Goal: Find contact information: Find contact information

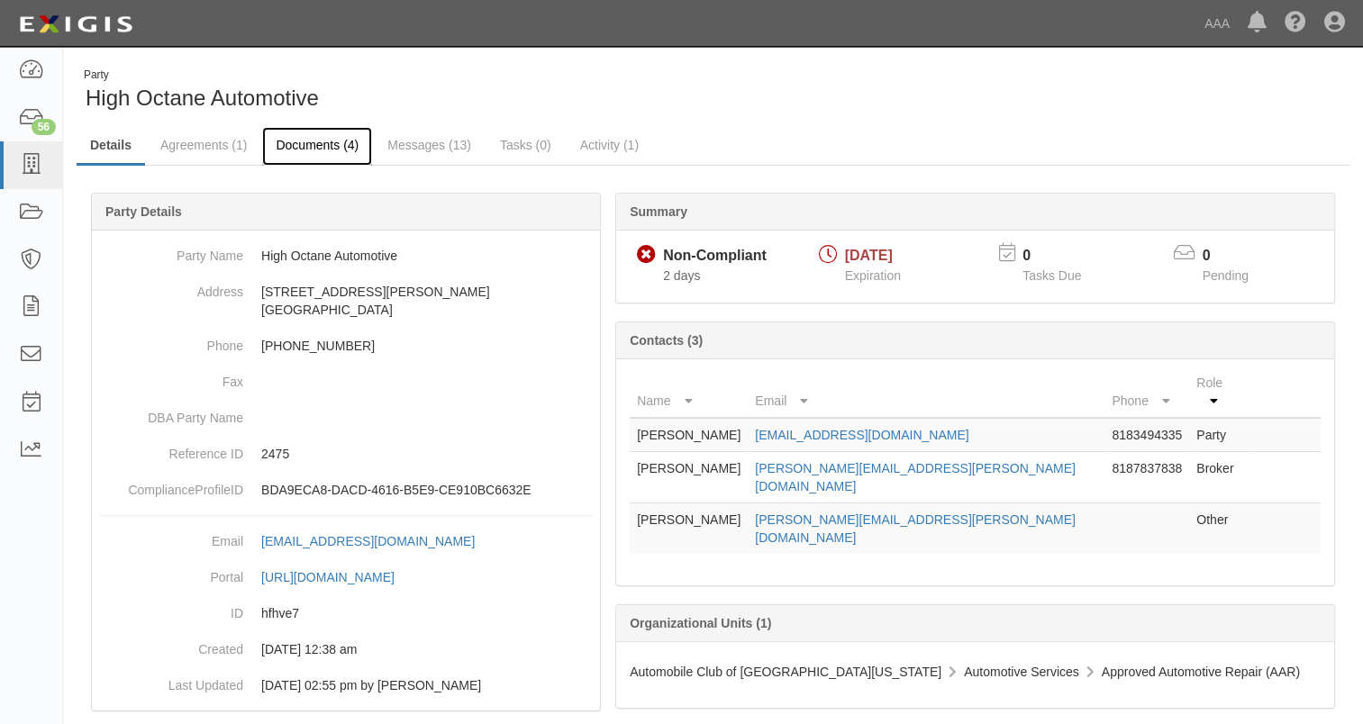
click at [321, 137] on link "Documents (4)" at bounding box center [317, 146] width 110 height 39
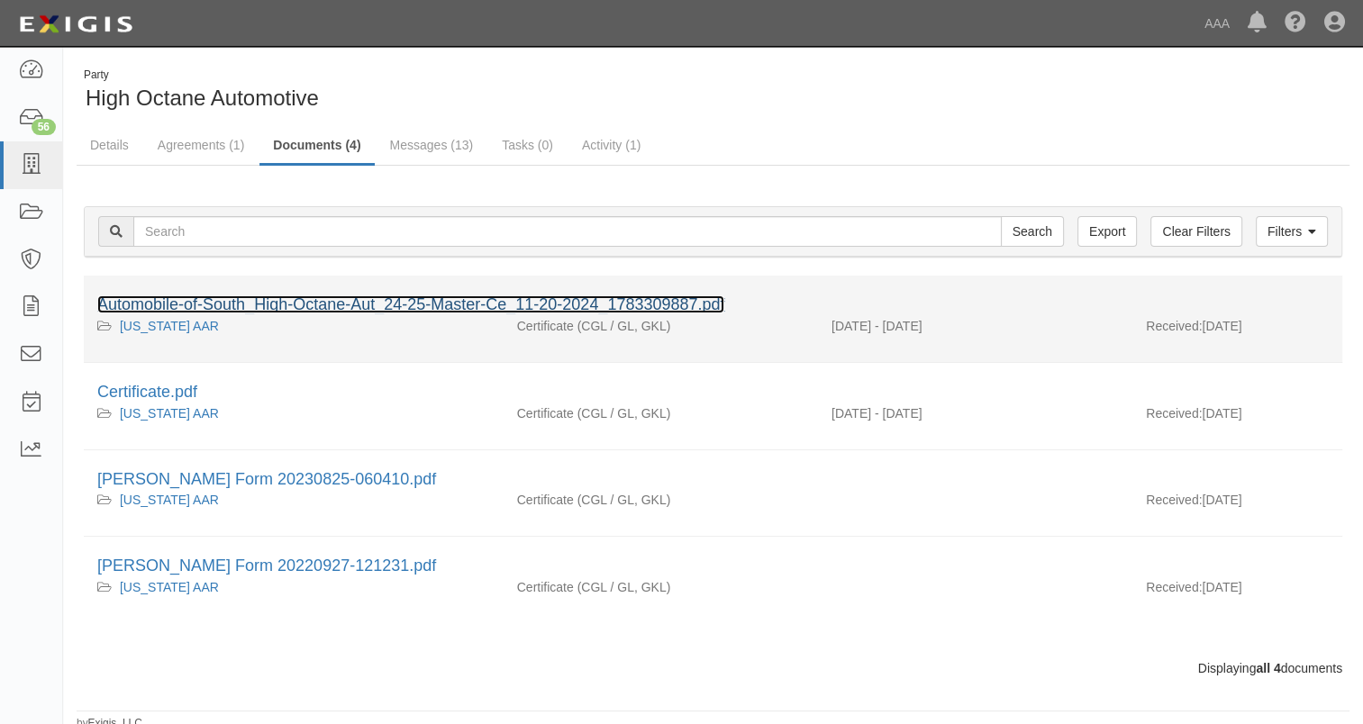
click at [220, 303] on link "Automobile-of-South_High-Octane-Aut_24-25-Master-Ce_11-20-2024_1783309887.pdf" at bounding box center [410, 304] width 627 height 18
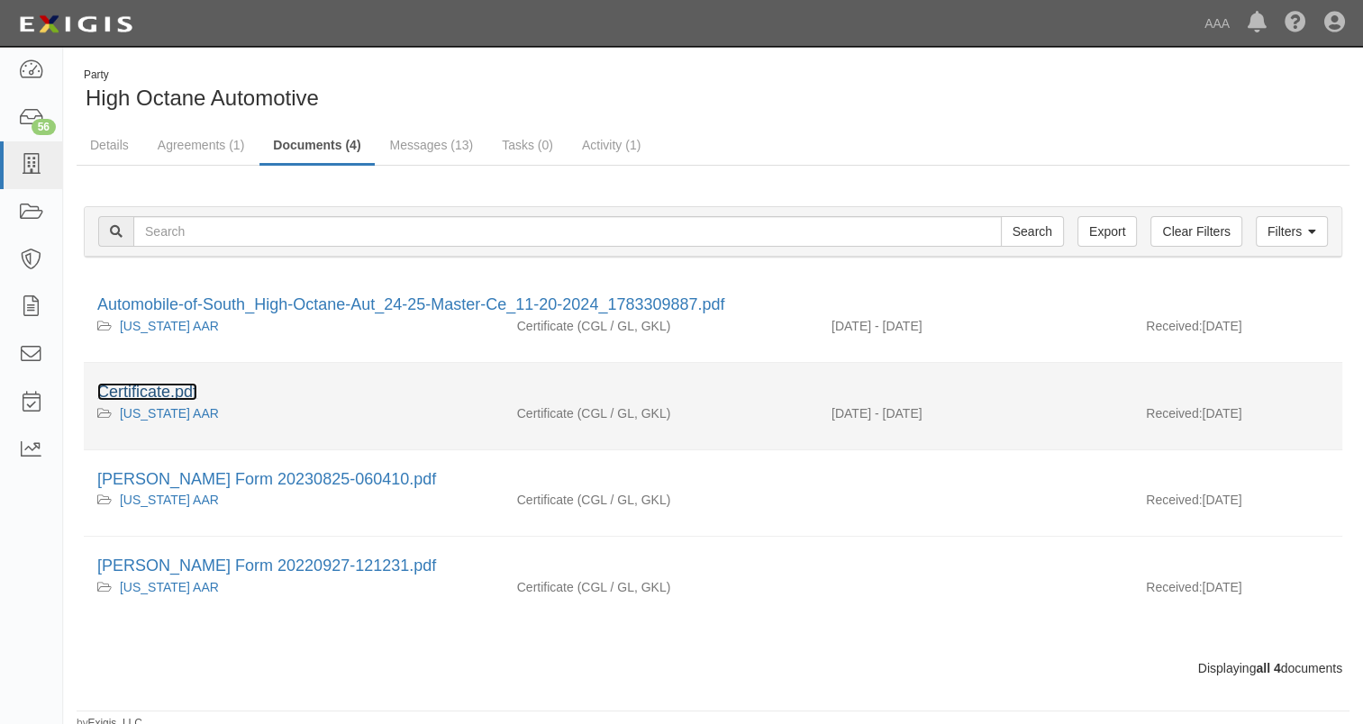
click at [159, 390] on link "Certificate.pdf" at bounding box center [147, 392] width 100 height 18
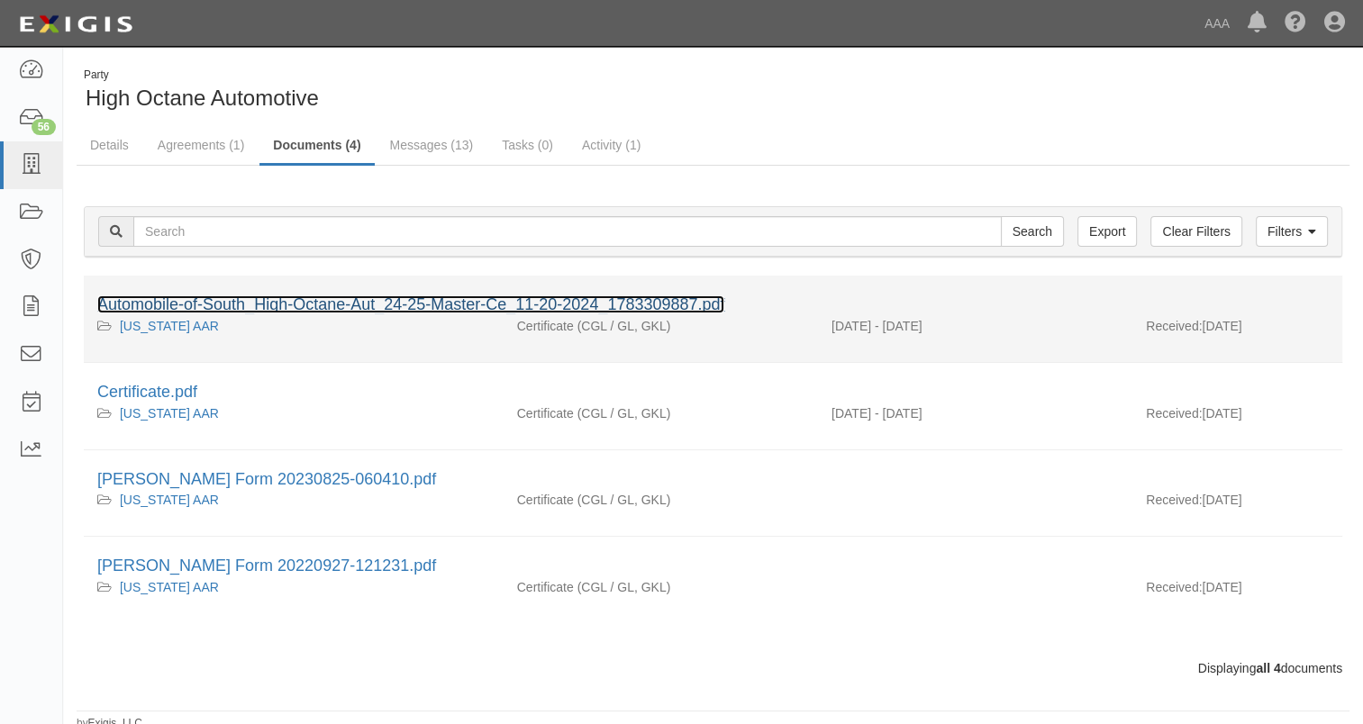
click at [230, 300] on link "Automobile-of-South_High-Octane-Aut_24-25-Master-Ce_11-20-2024_1783309887.pdf" at bounding box center [410, 304] width 627 height 18
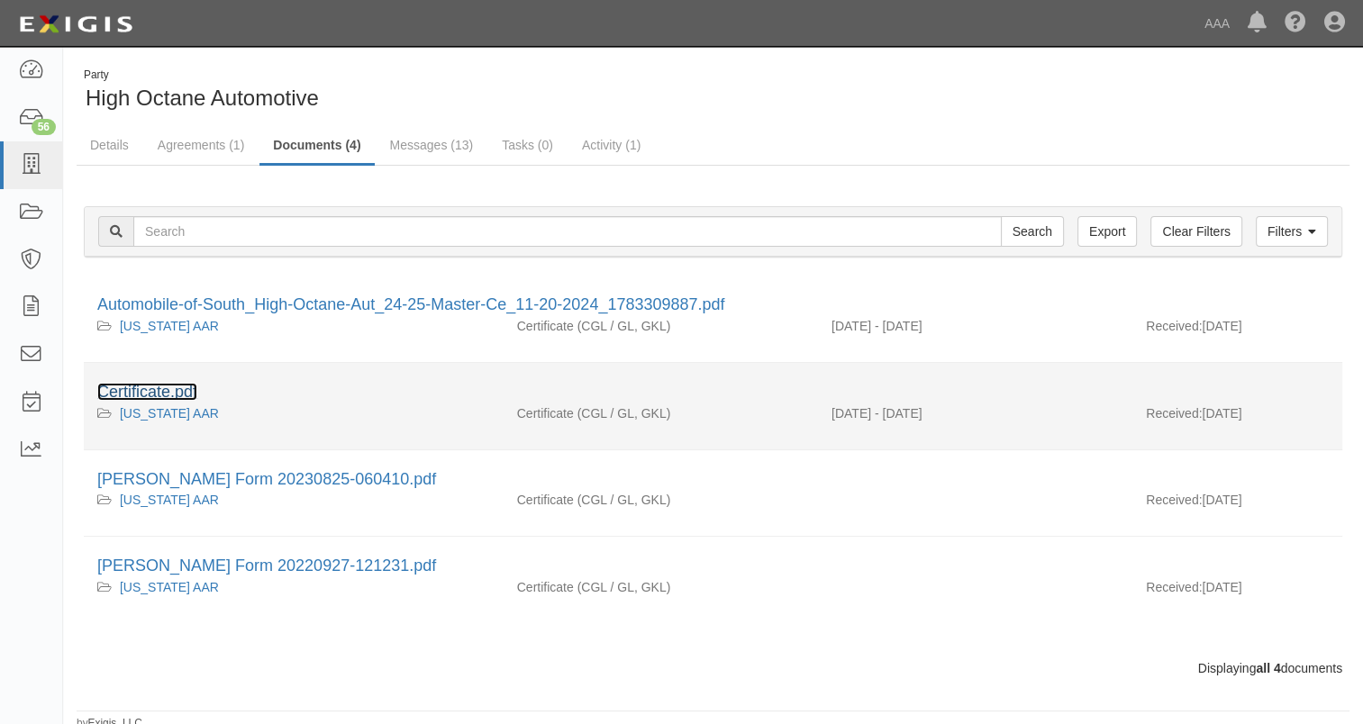
click at [178, 389] on link "Certificate.pdf" at bounding box center [147, 392] width 100 height 18
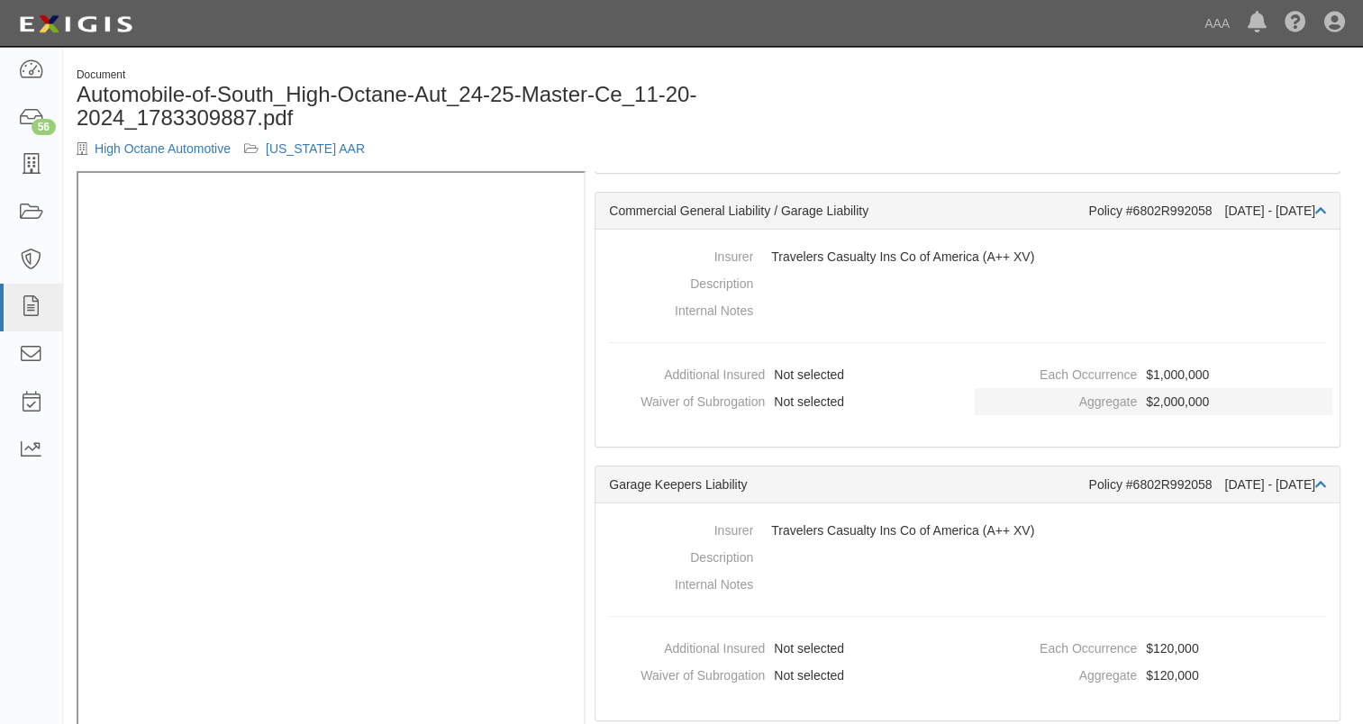
scroll to position [360, 0]
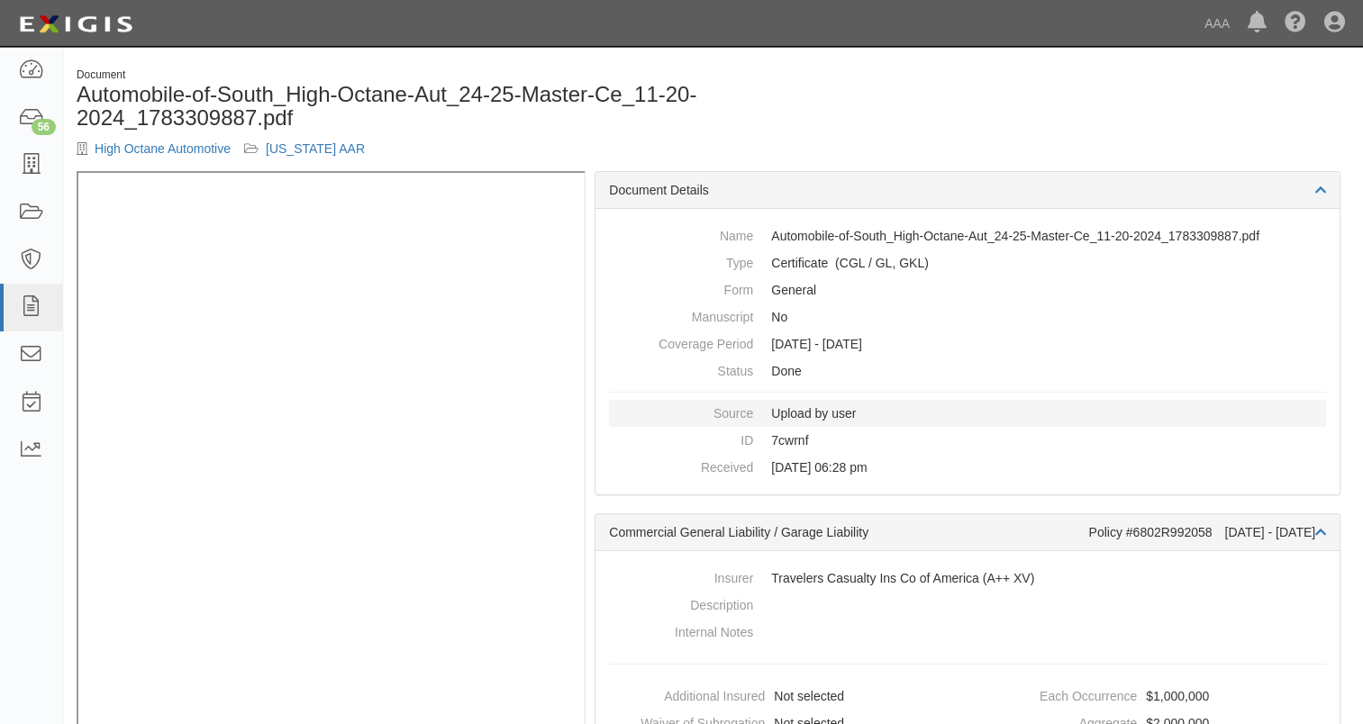
click at [821, 416] on dd "Upload by user" at bounding box center [967, 413] width 717 height 27
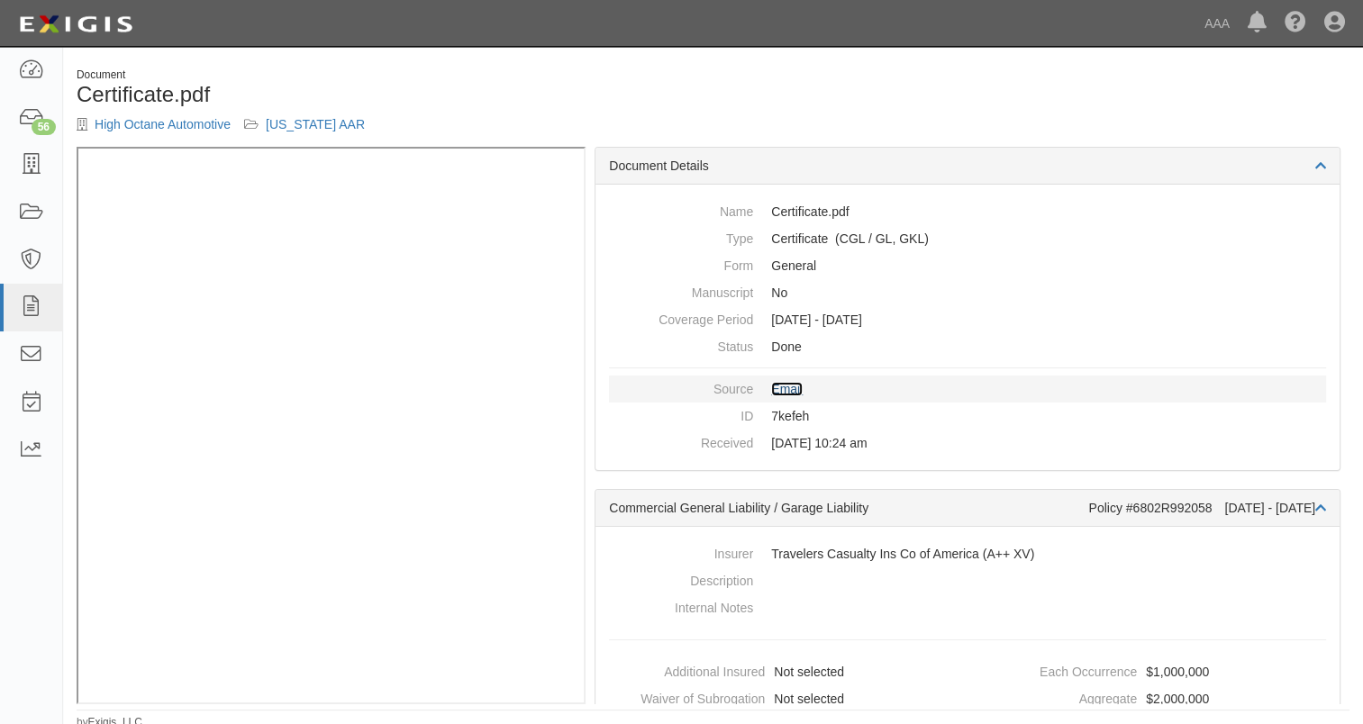
click at [794, 385] on link "Email" at bounding box center [787, 389] width 32 height 14
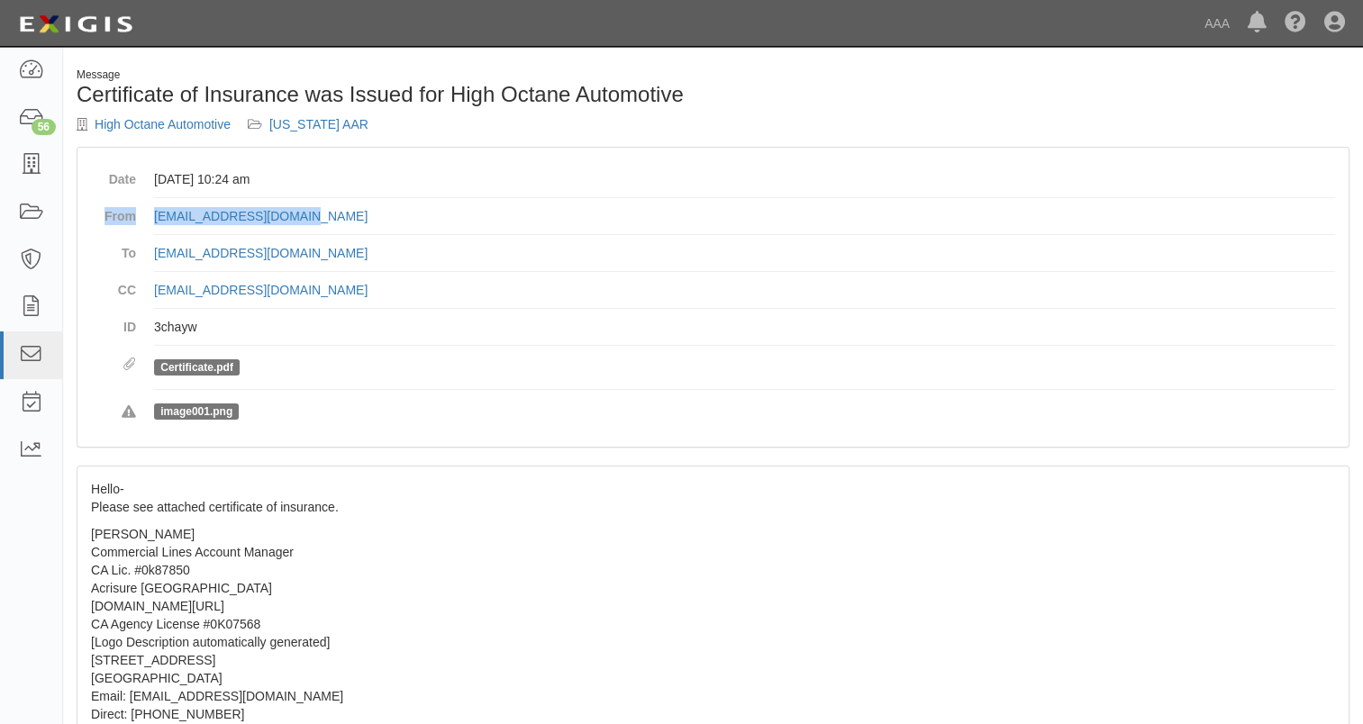
drag, startPoint x: 341, startPoint y: 216, endPoint x: 97, endPoint y: 215, distance: 244.1
click at [97, 215] on dl "Date [DATE] 10:24 am From [EMAIL_ADDRESS][DOMAIN_NAME] To [EMAIL_ADDRESS][DOMAI…" at bounding box center [713, 297] width 1244 height 272
copy dl "From MSimonian@acrisure.com"
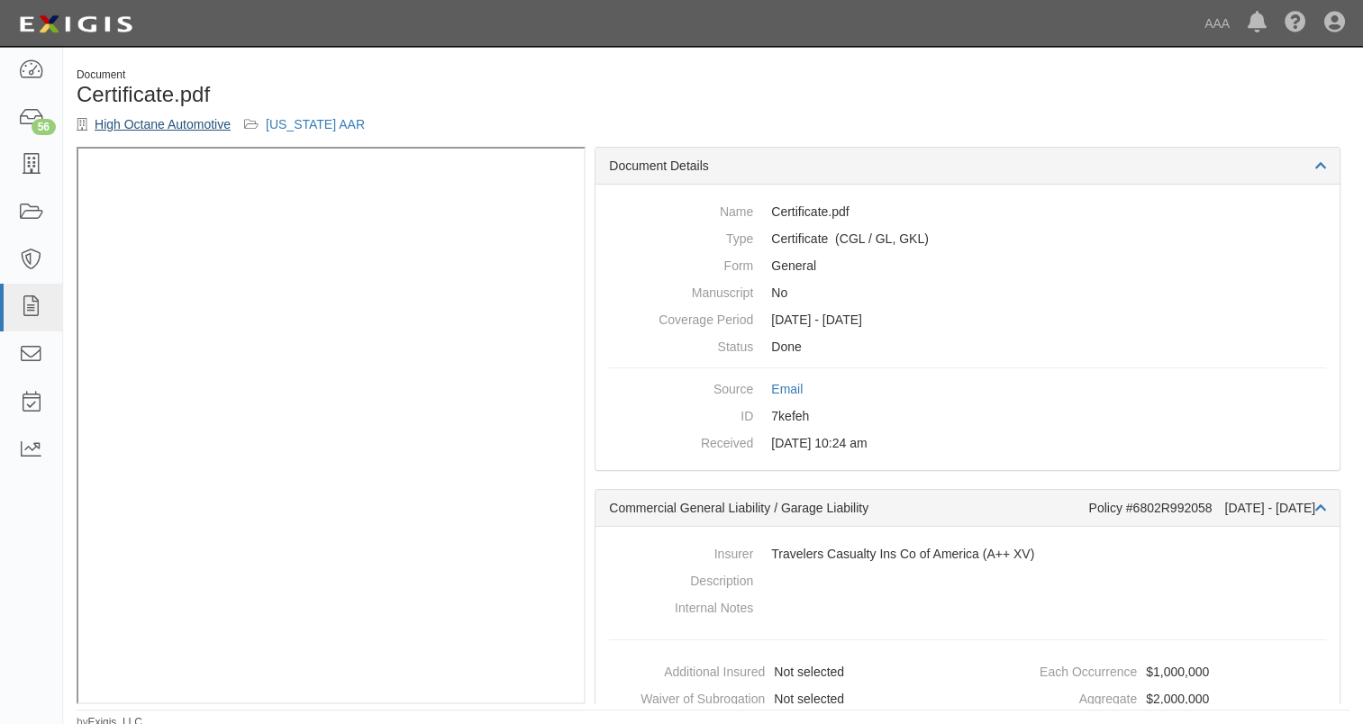
click at [149, 129] on div "Document Certificate.pdf High Octane Automotive [US_STATE] AAR" at bounding box center [388, 107] width 650 height 79
click at [151, 126] on link "High Octane Automotive" at bounding box center [163, 124] width 136 height 14
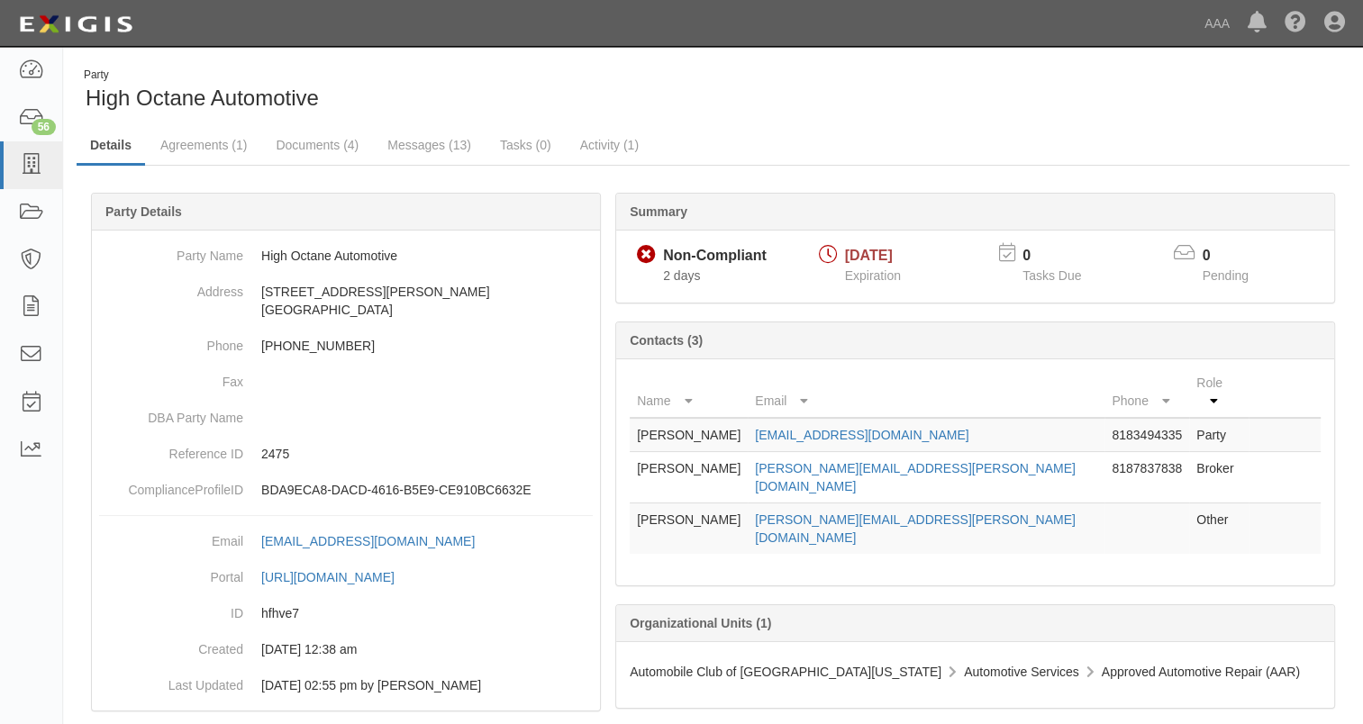
click at [1196, 503] on td "Other" at bounding box center [1218, 528] width 59 height 51
click at [901, 461] on link "marie.simonian@provenceinc.com" at bounding box center [915, 477] width 321 height 32
click at [538, 106] on div "Party High Octane Automotive" at bounding box center [388, 91] width 623 height 46
click at [409, 148] on link "Messages (13)" at bounding box center [429, 146] width 111 height 39
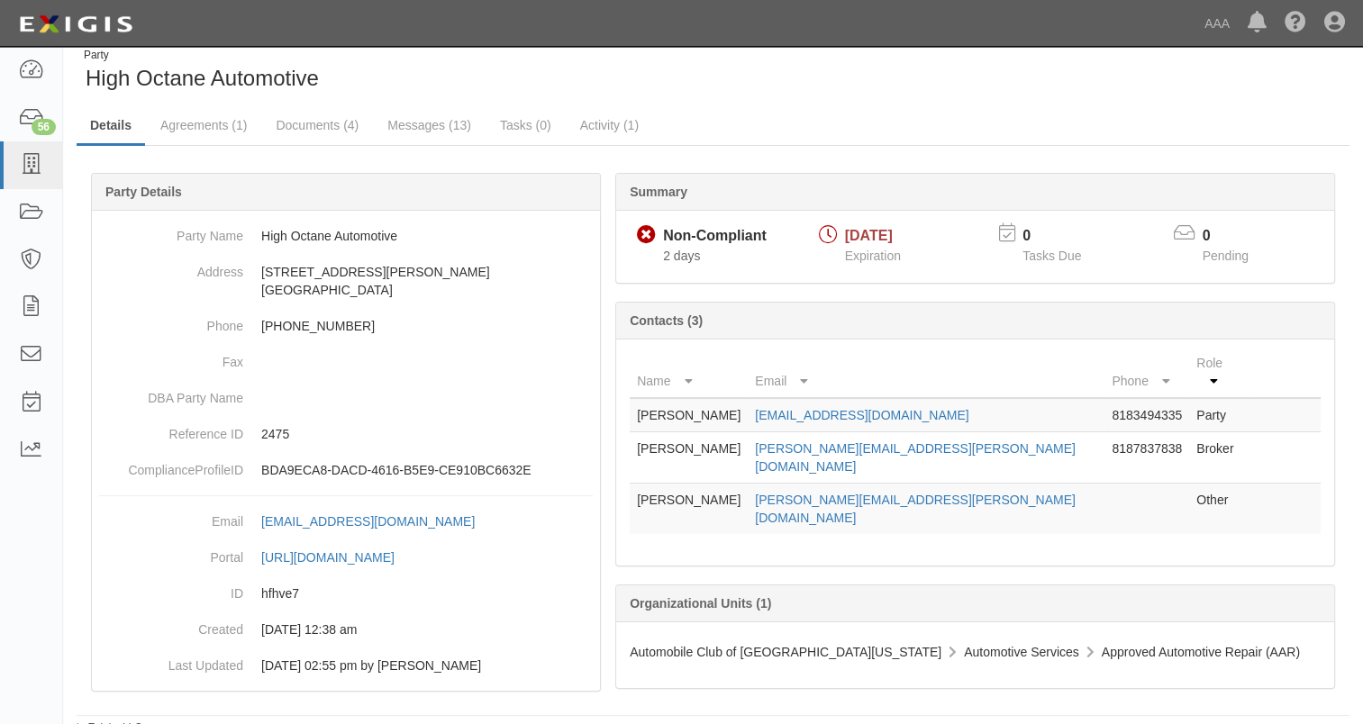
scroll to position [30, 0]
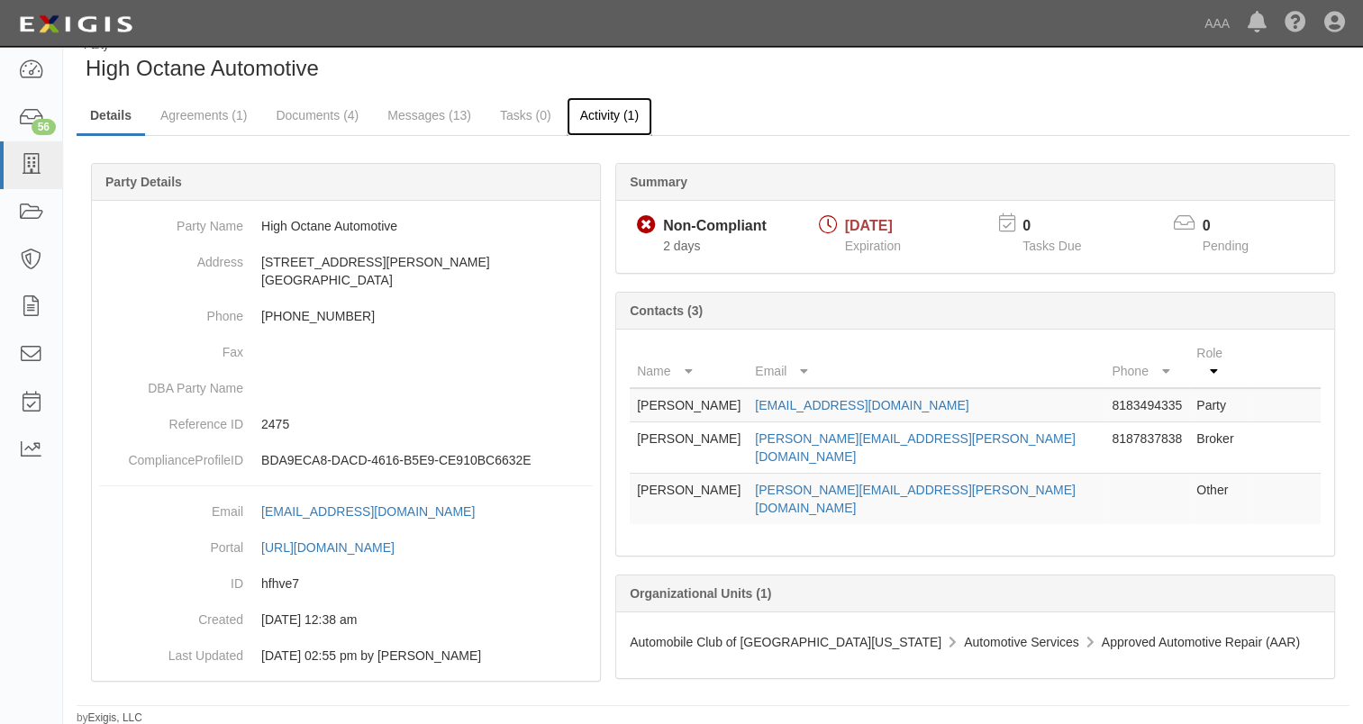
click at [614, 112] on link "Activity (1)" at bounding box center [609, 116] width 86 height 39
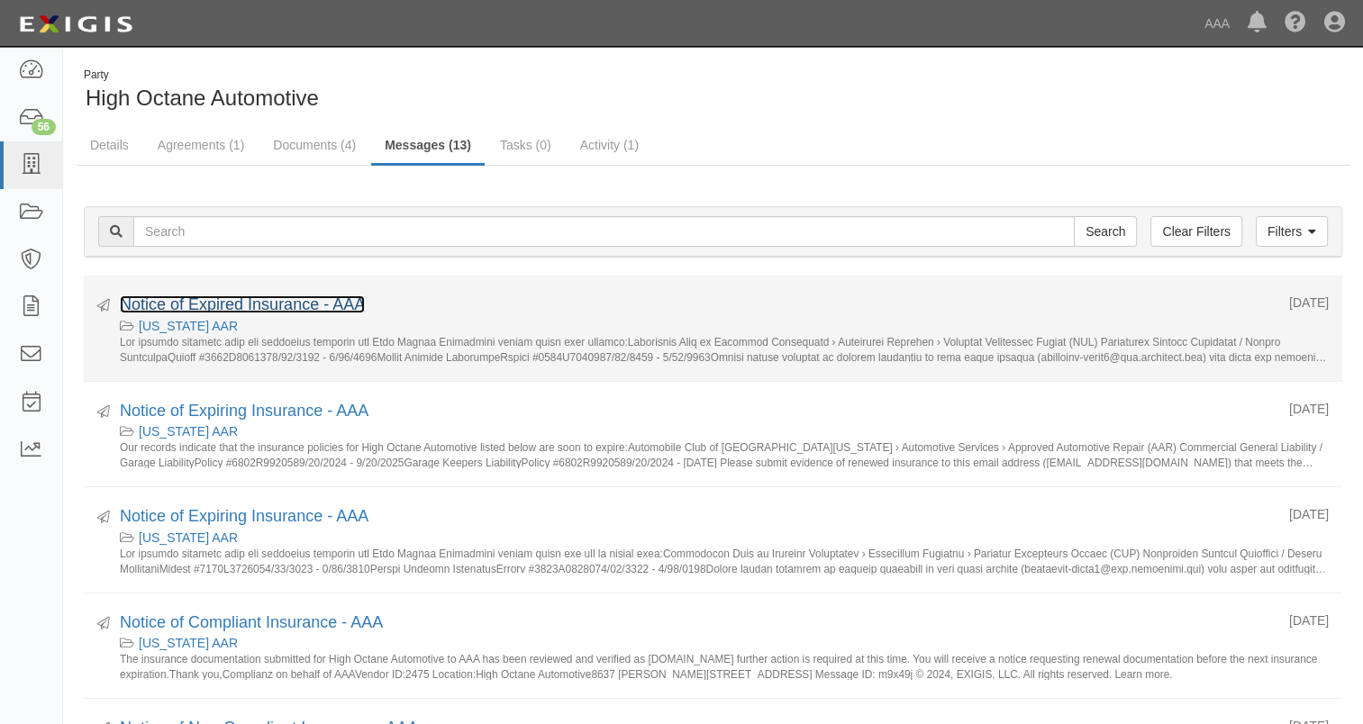
click at [227, 299] on link "Notice of Expired Insurance - AAA" at bounding box center [242, 304] width 245 height 18
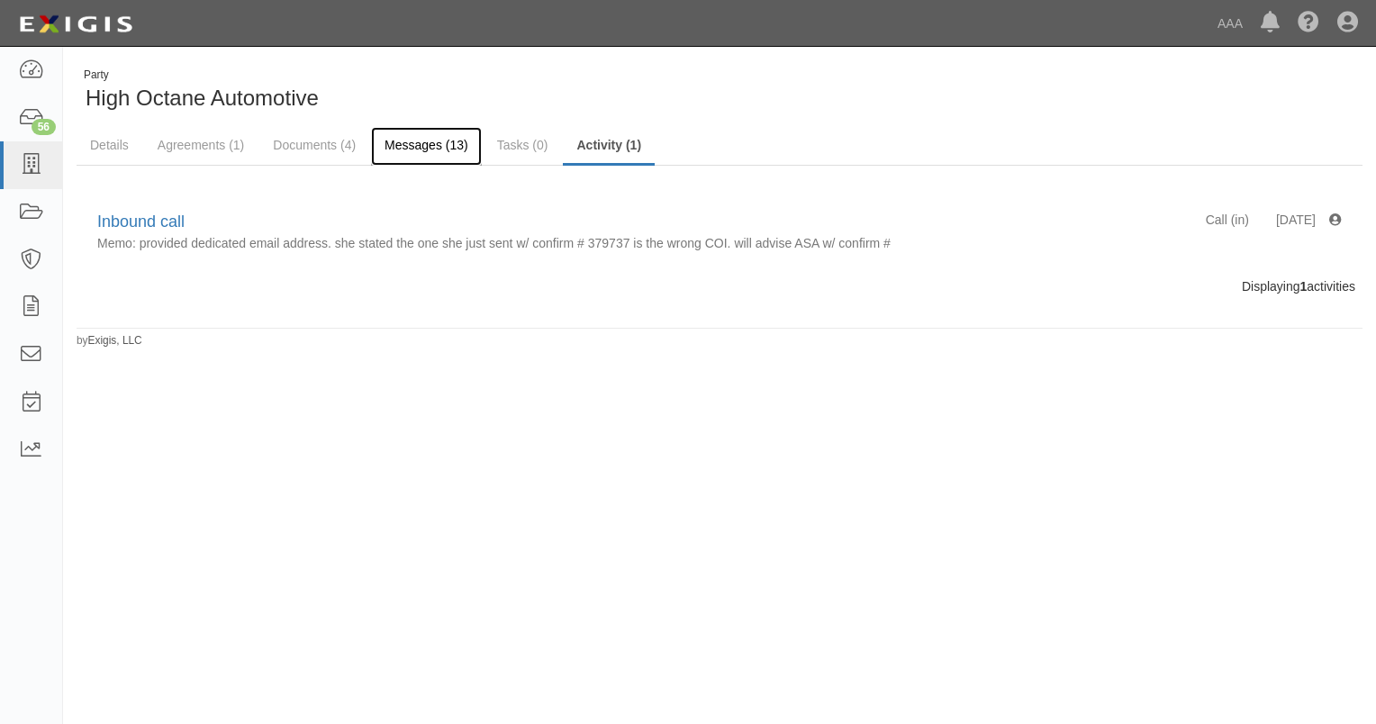
click at [409, 154] on link "Messages (13)" at bounding box center [426, 146] width 111 height 39
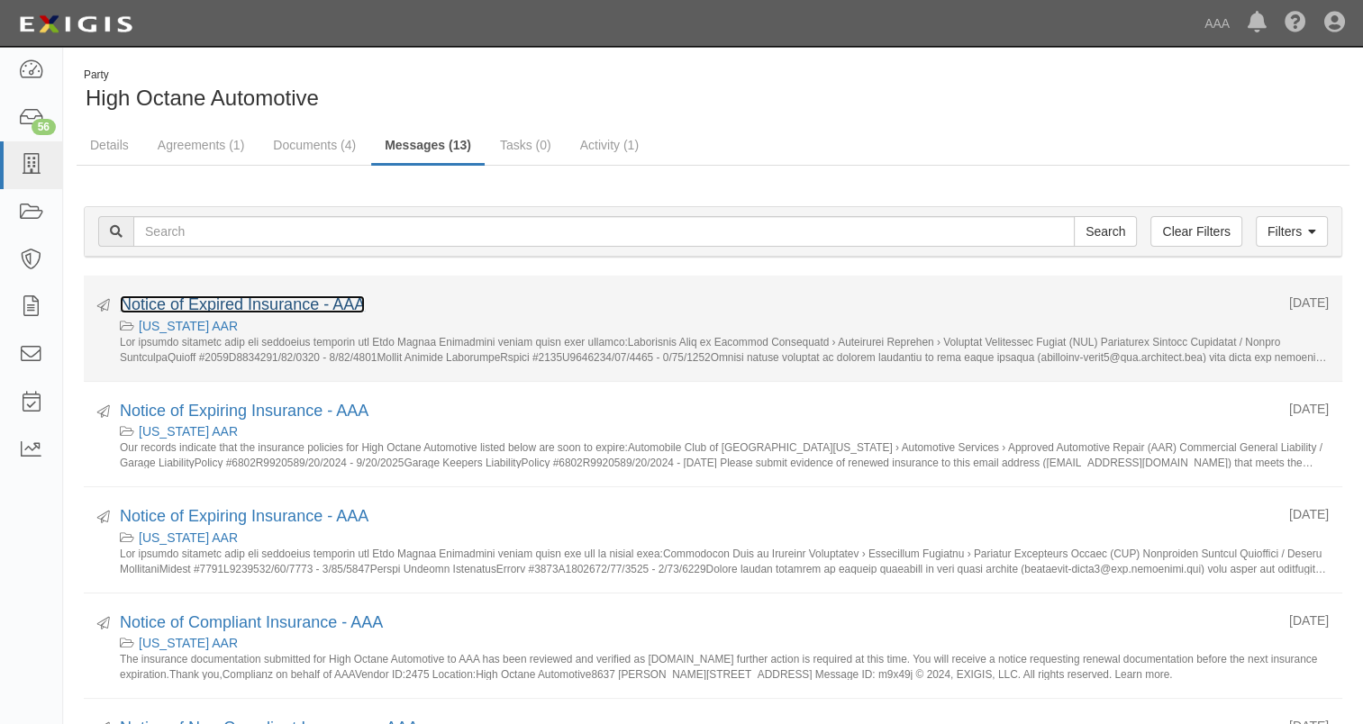
click at [274, 303] on link "Notice of Expired Insurance - AAA" at bounding box center [242, 304] width 245 height 18
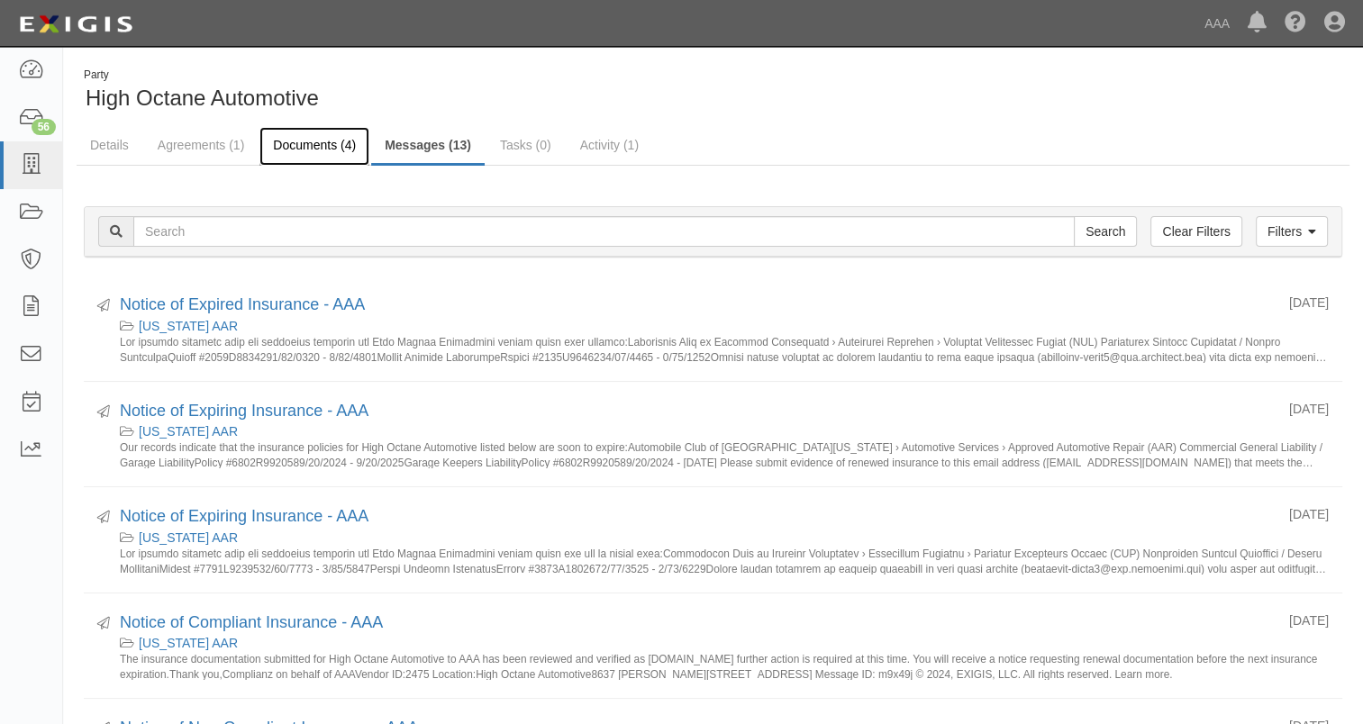
click at [313, 139] on link "Documents (4)" at bounding box center [314, 146] width 110 height 39
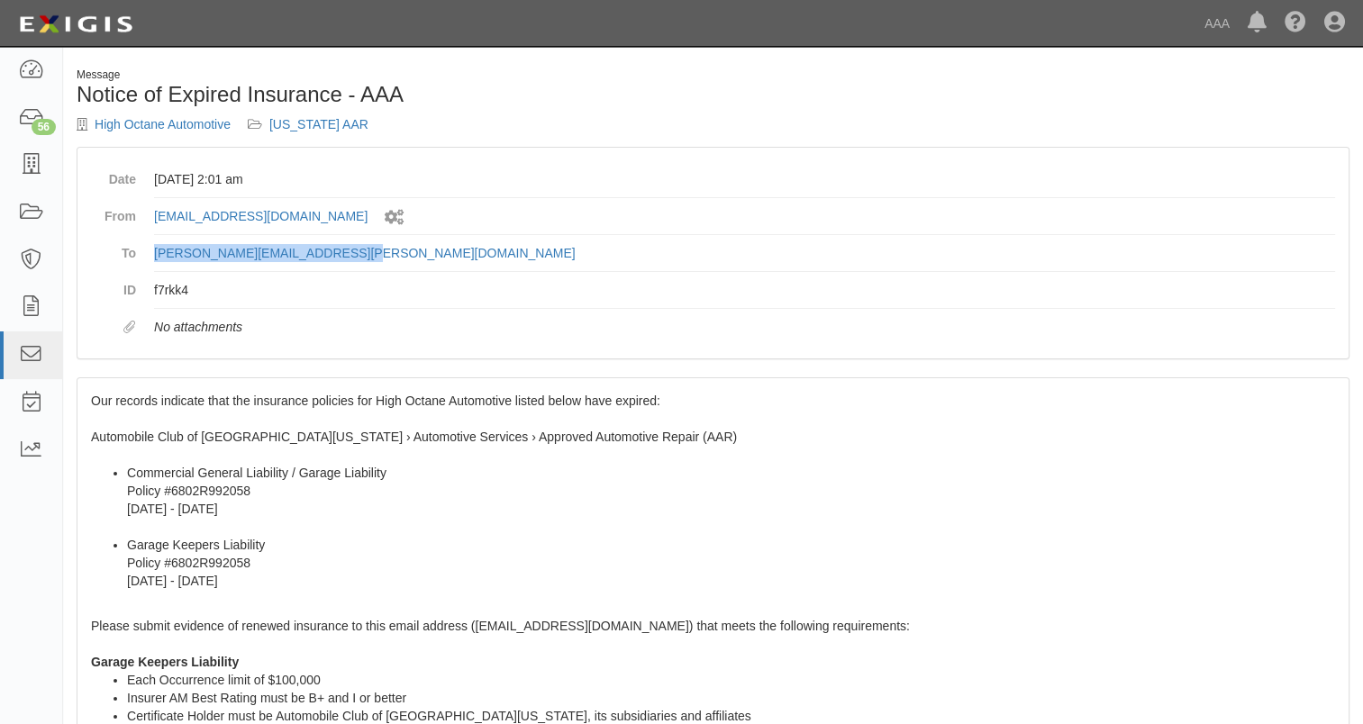
drag, startPoint x: 371, startPoint y: 259, endPoint x: 140, endPoint y: 260, distance: 230.6
click at [140, 260] on dl "Date September 20, 2025 at 2:01 am From agreement-vwkat9@ace.complianz.com Sent…" at bounding box center [713, 253] width 1244 height 184
drag, startPoint x: 140, startPoint y: 259, endPoint x: 219, endPoint y: 252, distance: 78.7
copy link "marie.simonian@provenceinc.com"
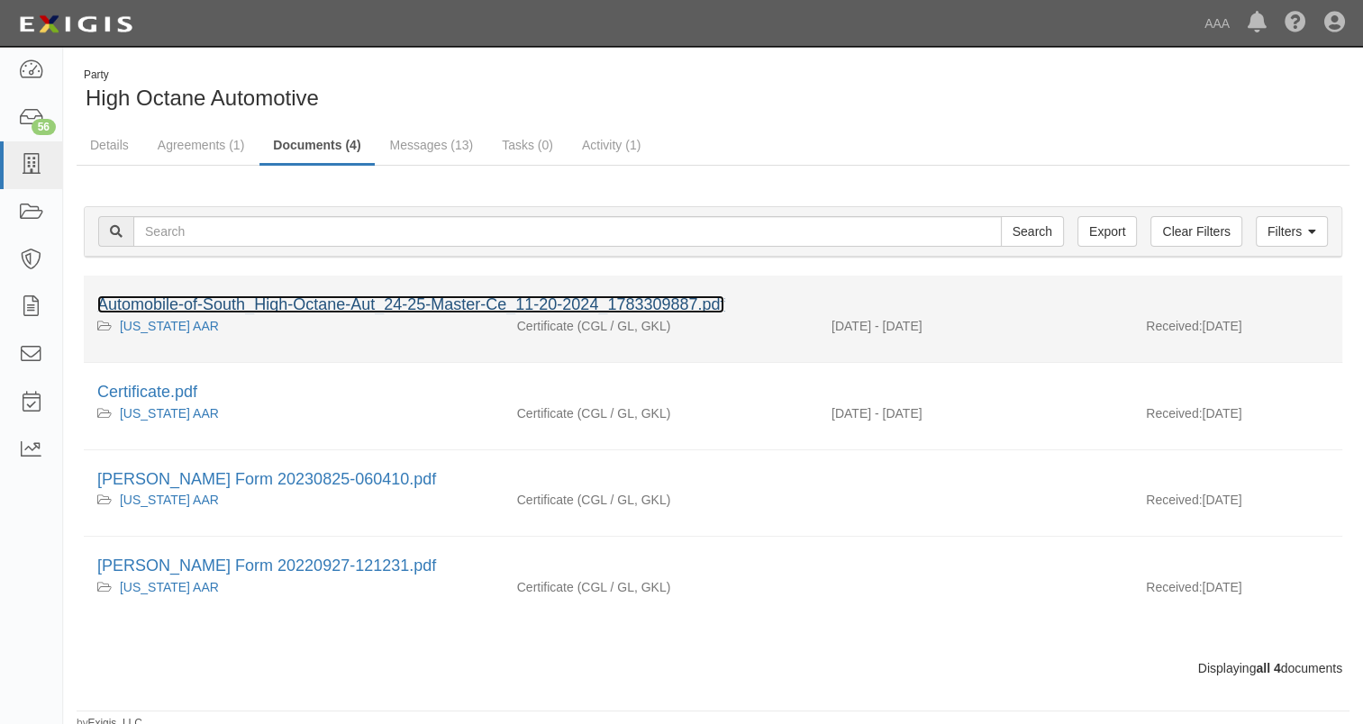
click at [571, 299] on link "Automobile-of-South_High-Octane-Aut_24-25-Master-Ce_11-20-2024_1783309887.pdf" at bounding box center [410, 304] width 627 height 18
